Goal: Transaction & Acquisition: Purchase product/service

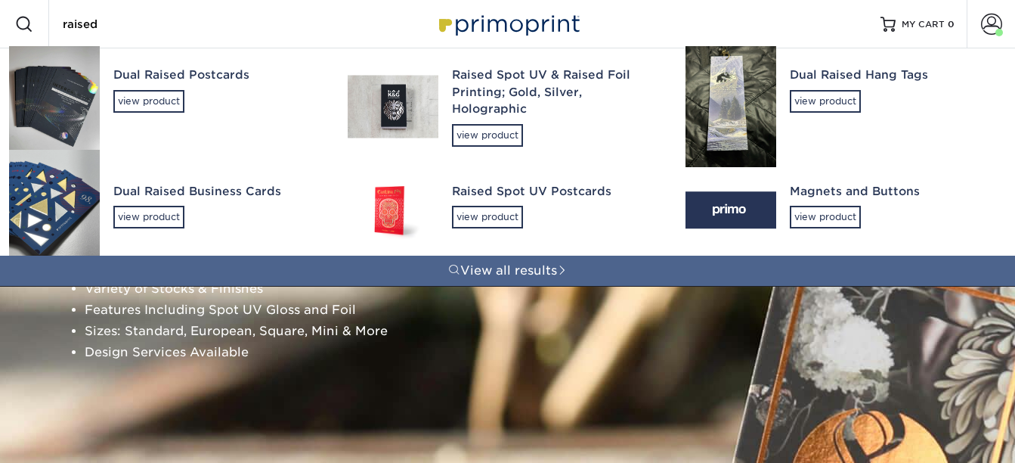
type input "raised"
click at [544, 80] on div "Raised Spot UV & Raised Foil Printing; Gold, Silver, Holographic" at bounding box center [555, 92] width 207 height 51
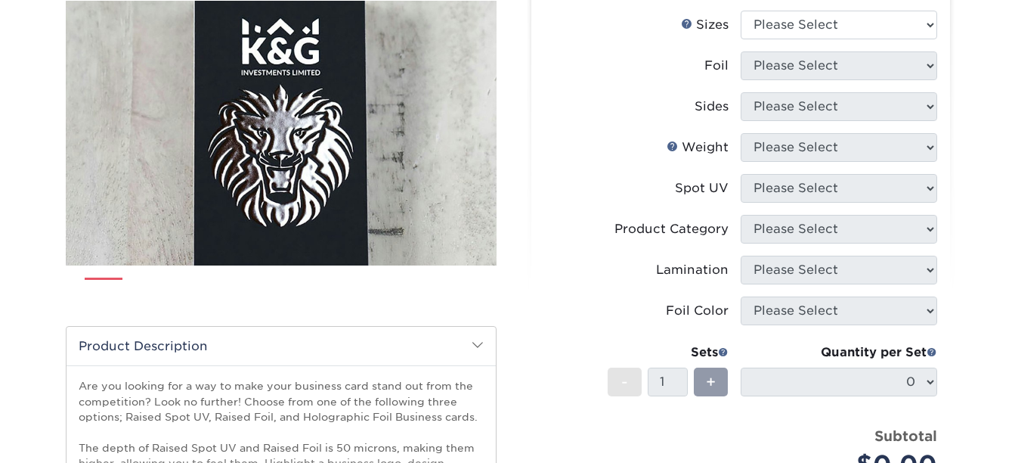
scroll to position [293, 0]
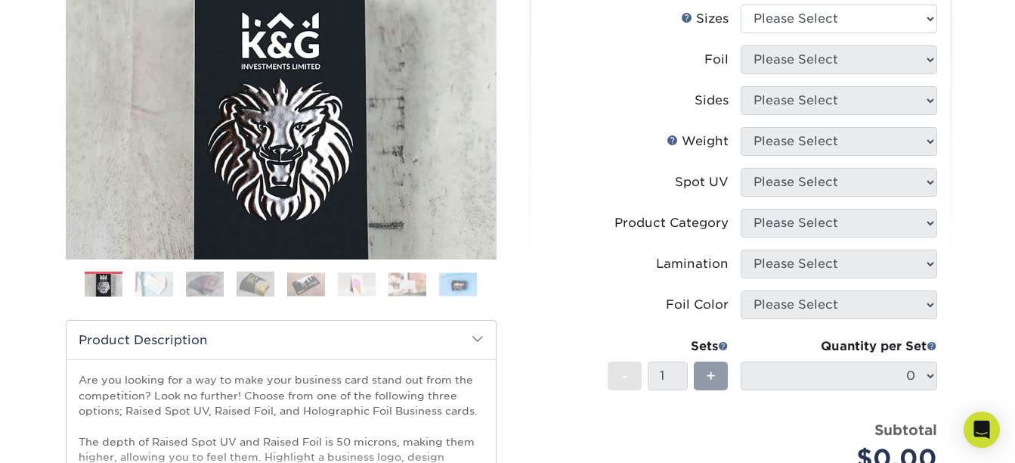
click at [246, 288] on img at bounding box center [256, 284] width 38 height 26
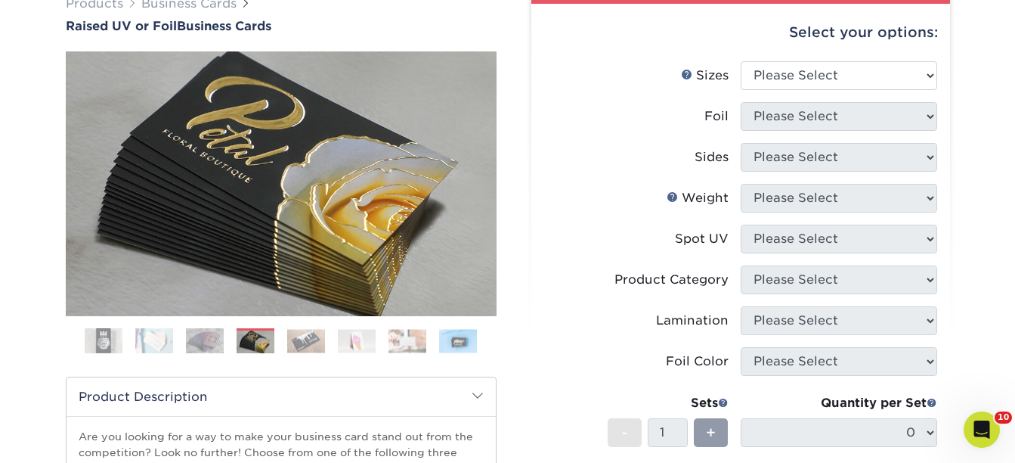
scroll to position [236, 0]
